Goal: Find specific page/section

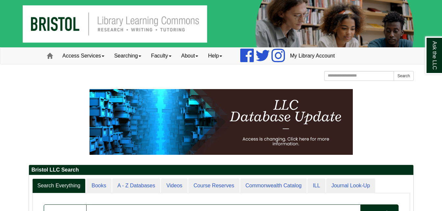
click at [375, 149] on p at bounding box center [221, 122] width 385 height 66
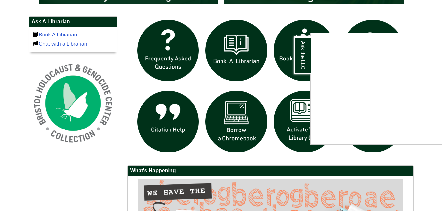
scroll to position [447, 0]
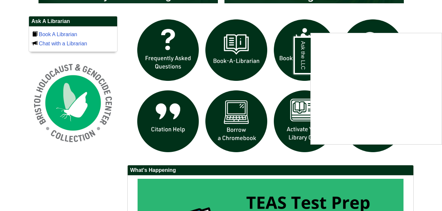
click at [84, 172] on div "Ask the LLC" at bounding box center [221, 105] width 442 height 211
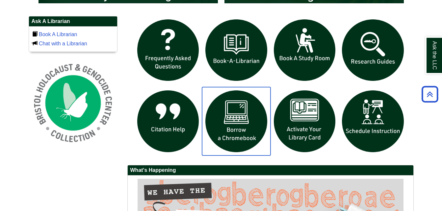
click at [242, 129] on img "slideshow" at bounding box center [236, 121] width 68 height 68
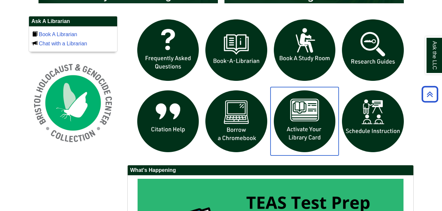
click at [299, 120] on img "slideshow" at bounding box center [304, 121] width 68 height 68
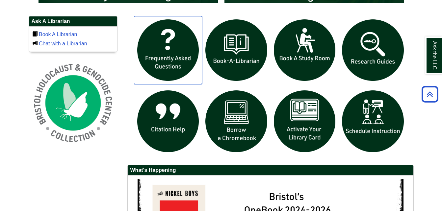
click at [172, 55] on img "slideshow" at bounding box center [168, 50] width 68 height 68
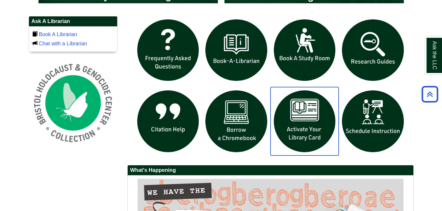
click at [301, 120] on img "slideshow" at bounding box center [304, 121] width 68 height 68
click at [297, 119] on img "slideshow" at bounding box center [304, 121] width 68 height 68
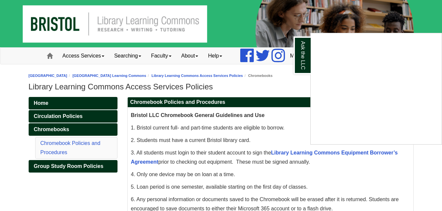
click at [108, 187] on div "Ask the LLC" at bounding box center [221, 105] width 442 height 211
